Goal: Use online tool/utility: Use online tool/utility

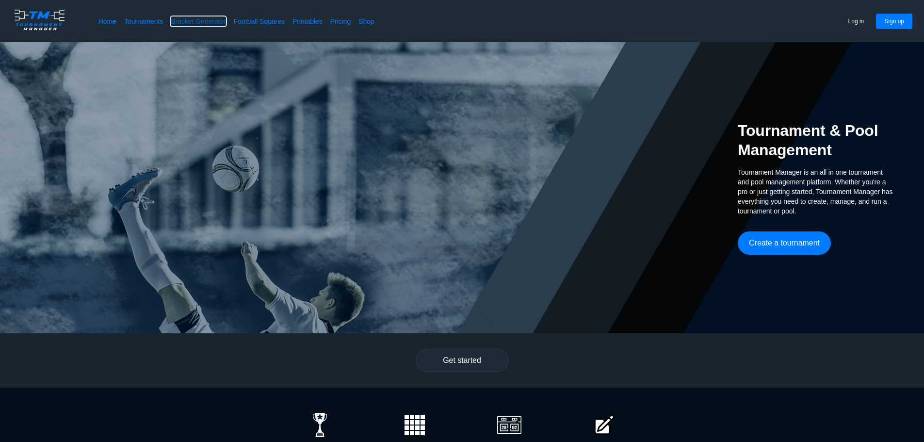
click at [205, 18] on link "Bracket Generator" at bounding box center [198, 21] width 55 height 10
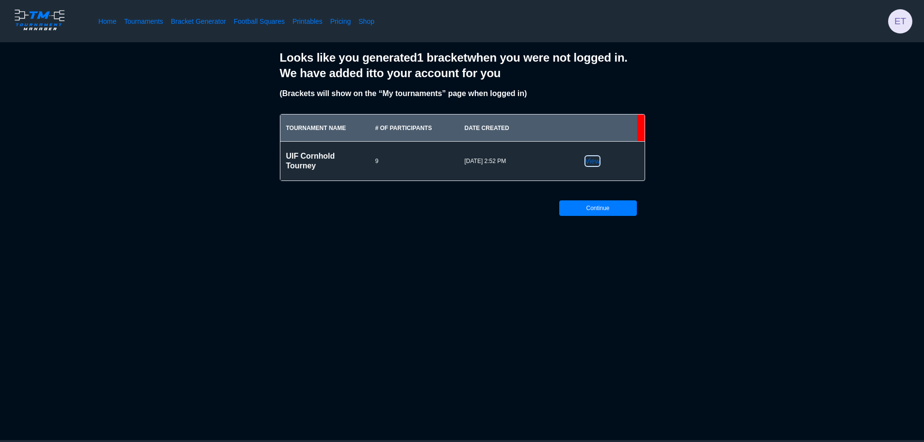
click at [589, 162] on link "View" at bounding box center [592, 161] width 15 height 10
